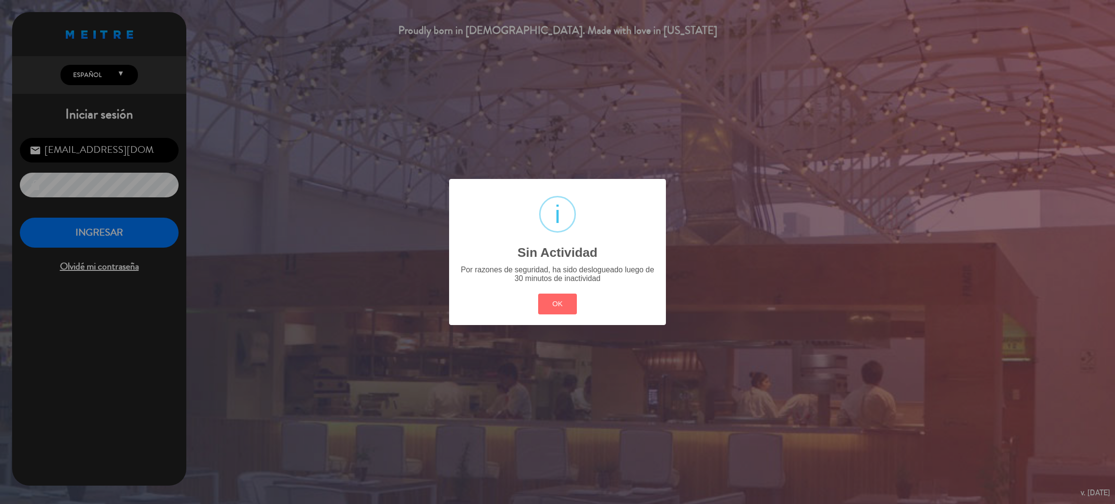
drag, startPoint x: 0, startPoint y: 0, endPoint x: 539, endPoint y: 298, distance: 615.8
click at [550, 297] on button "OK" at bounding box center [557, 304] width 39 height 21
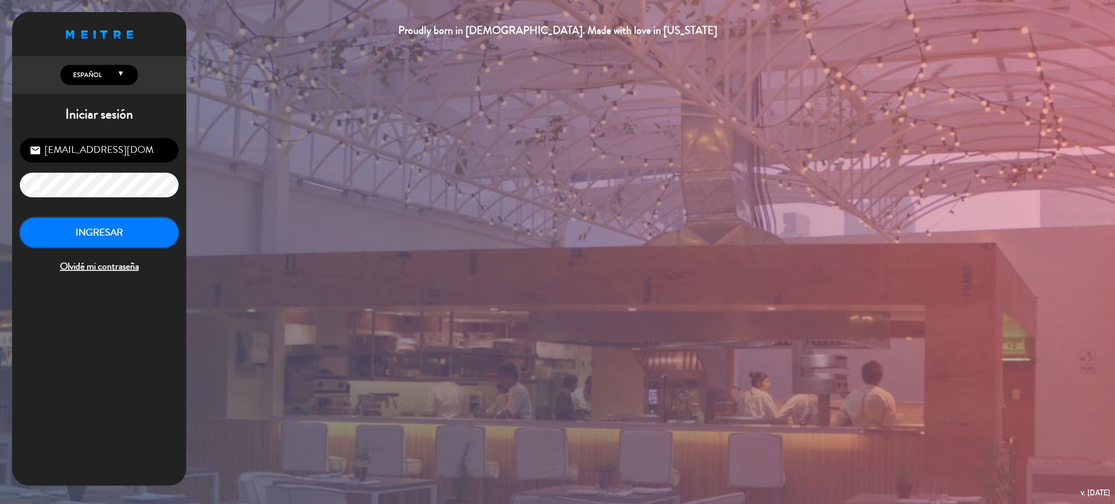
click at [144, 239] on button "INGRESAR" at bounding box center [99, 233] width 159 height 30
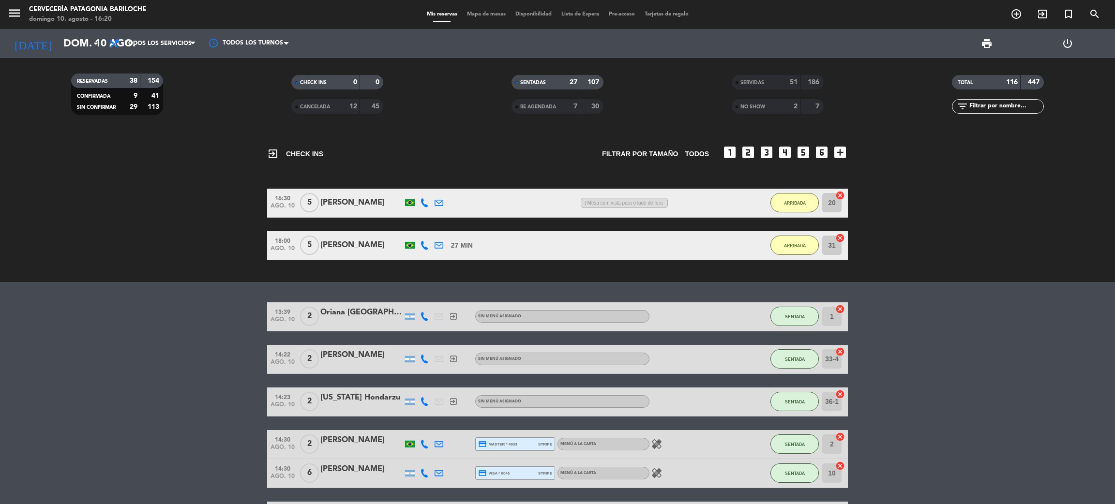
click at [7, 14] on div "menu Cervecería Patagonia Bariloche [PERSON_NAME] 10. [PERSON_NAME] - 16:20" at bounding box center [139, 14] width 279 height 23
click at [10, 14] on icon "menu" at bounding box center [14, 13] width 15 height 15
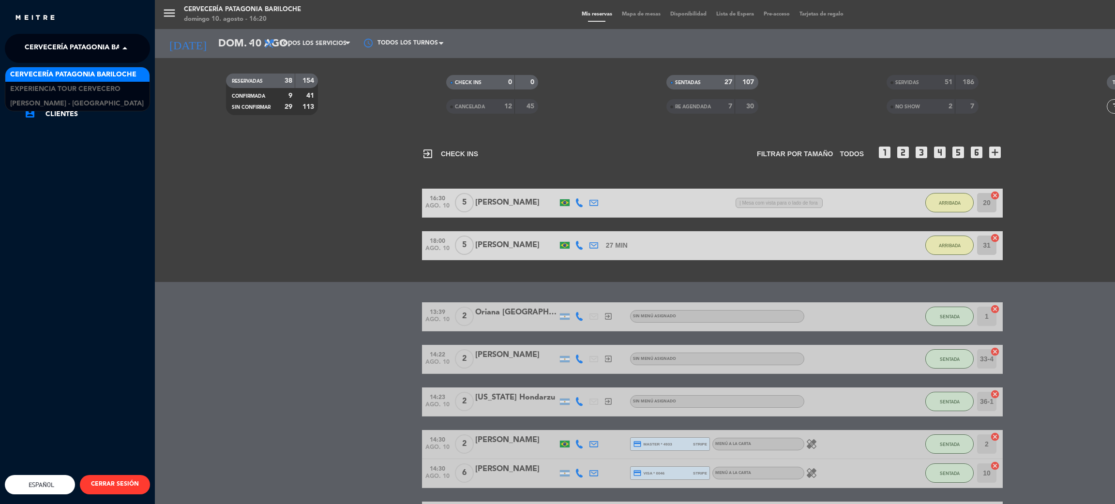
click at [80, 54] on span "Cervecería Patagonia Bariloche" at bounding box center [88, 48] width 126 height 20
click at [89, 85] on span "Experiencia Tour Cervecero" at bounding box center [65, 89] width 110 height 11
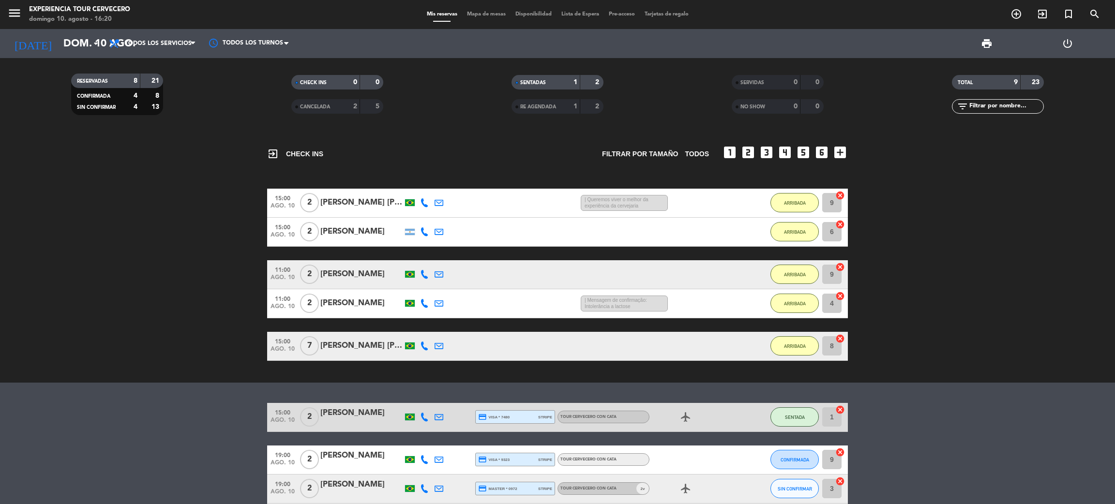
scroll to position [75, 0]
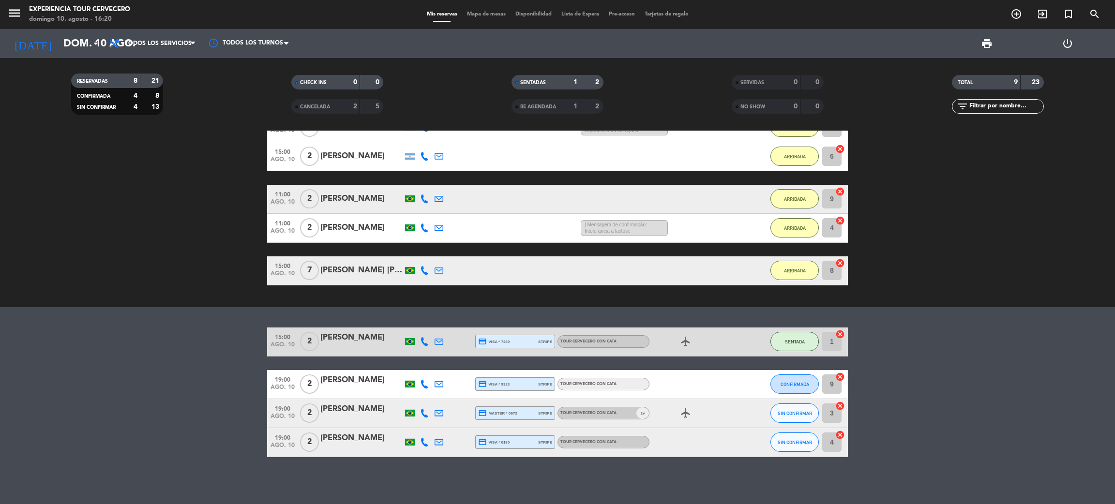
click at [451, 262] on div "15:00 ago. 10 7 [PERSON_NAME] [PERSON_NAME] 1:28 H / 2:29 H sms ARRIBADA 8 canc…" at bounding box center [557, 270] width 580 height 29
click at [796, 270] on span "ARRIBADA" at bounding box center [795, 270] width 22 height 5
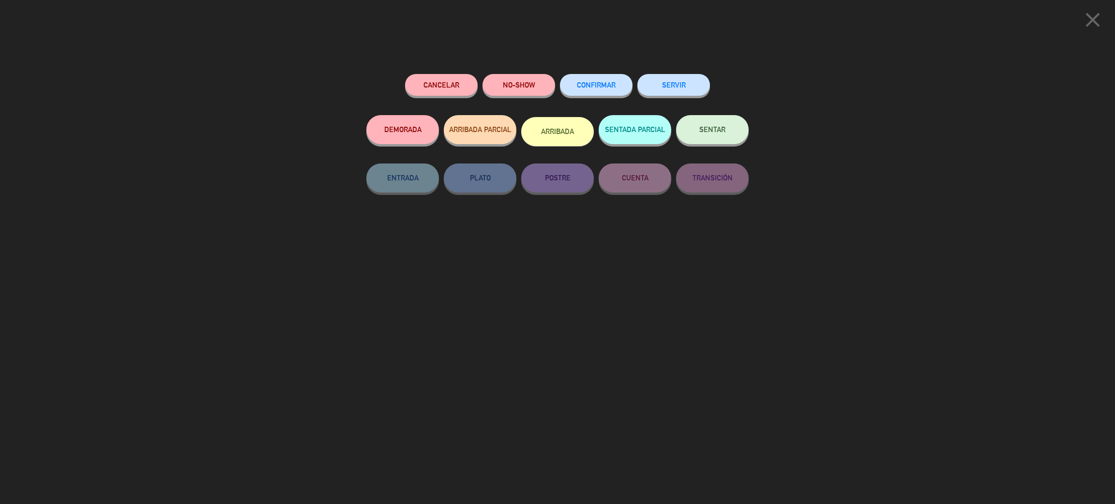
click at [711, 136] on button "SENTAR" at bounding box center [712, 129] width 73 height 29
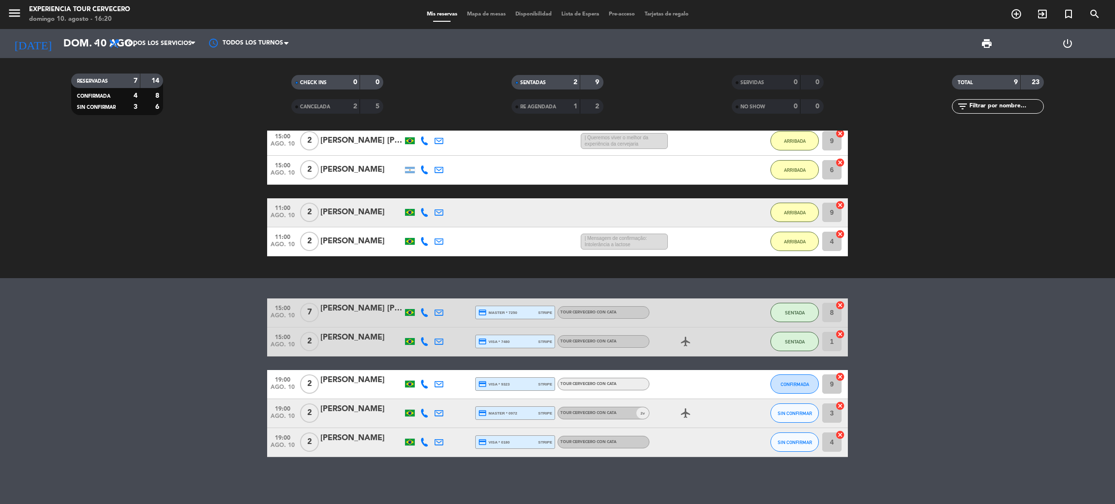
scroll to position [0, 0]
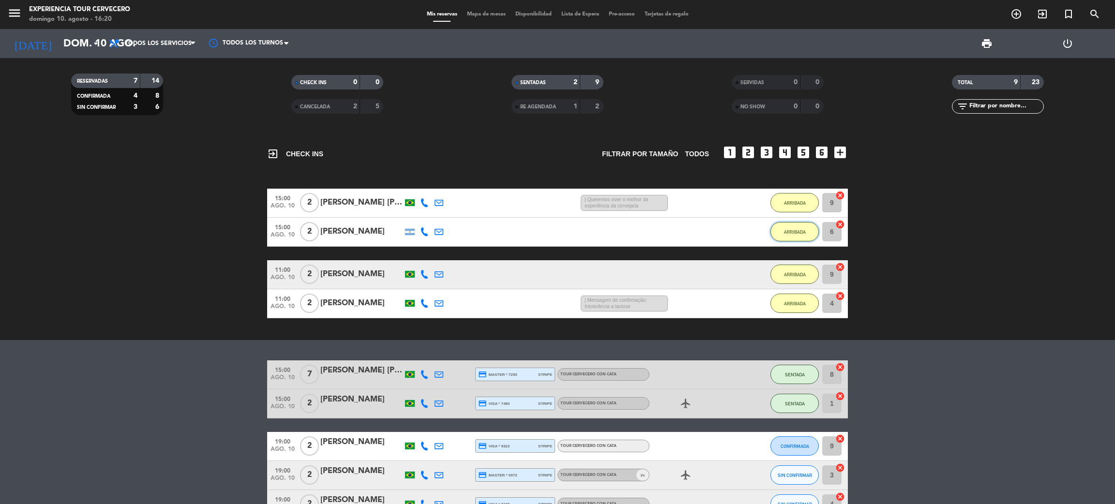
click at [799, 233] on span "ARRIBADA" at bounding box center [795, 231] width 22 height 5
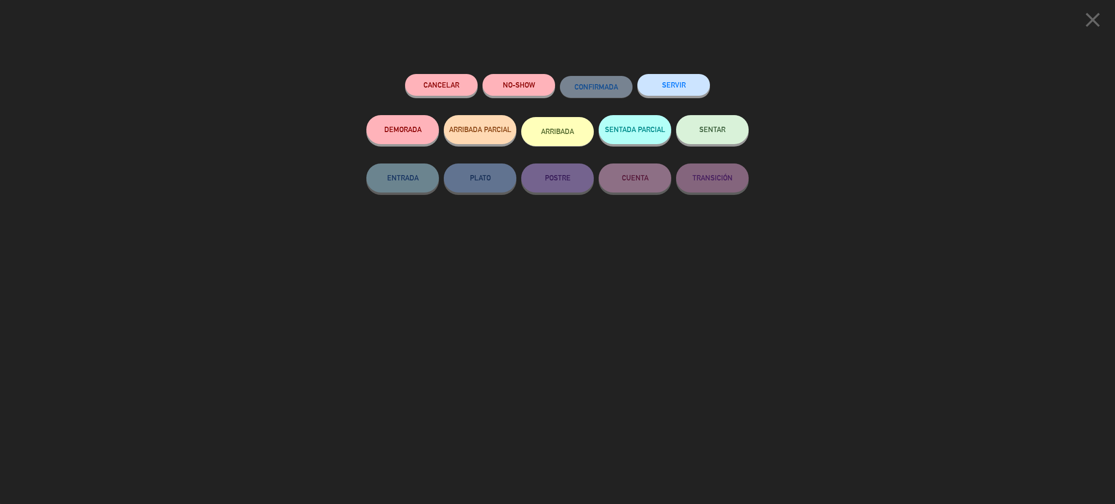
click at [723, 135] on button "SENTAR" at bounding box center [712, 129] width 73 height 29
